Goal: Find specific page/section: Find specific page/section

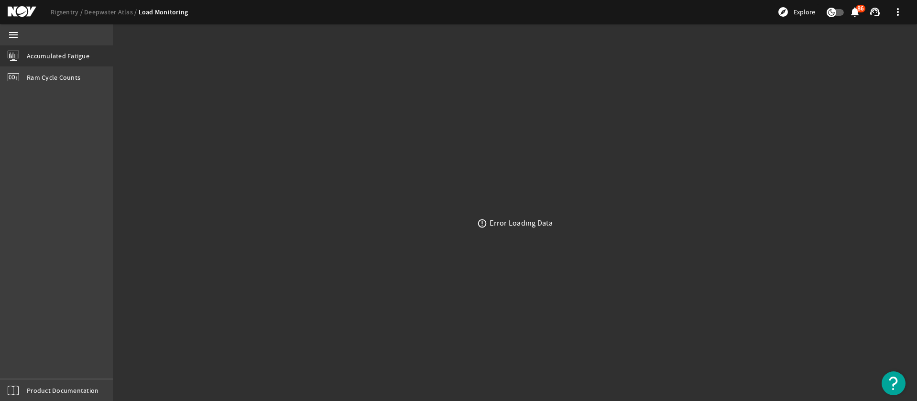
drag, startPoint x: 131, startPoint y: 34, endPoint x: 267, endPoint y: 28, distance: 136.9
click at [132, 35] on mat-sidenav-container "menu Accumulated Fatigue Ram Cycle Counts Product Documentation error_outline E…" at bounding box center [458, 212] width 917 height 377
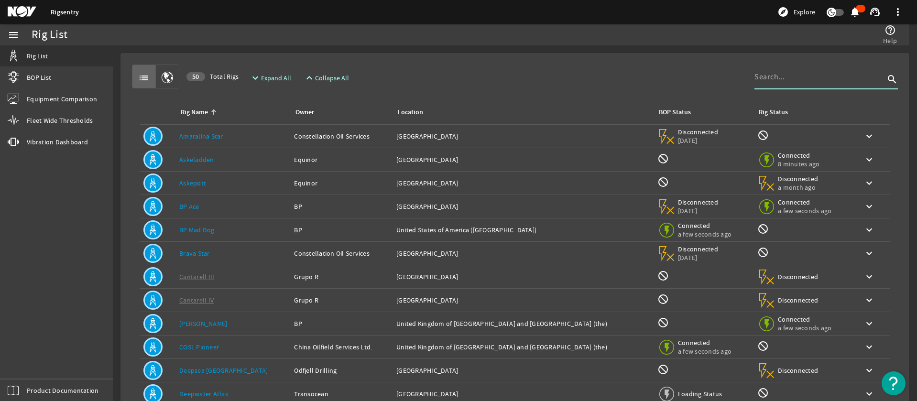
click at [812, 74] on input at bounding box center [820, 76] width 130 height 11
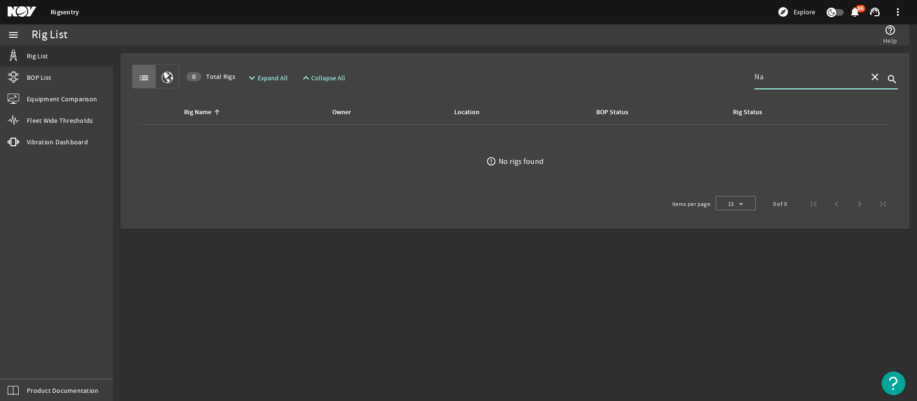
type input "N"
